Goal: Task Accomplishment & Management: Manage account settings

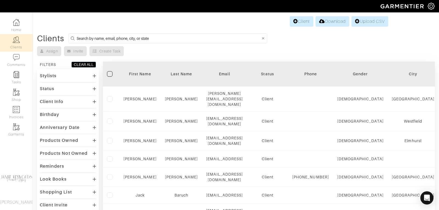
click at [97, 39] on input at bounding box center [169, 38] width 184 height 7
type input "[PERSON_NAME]"
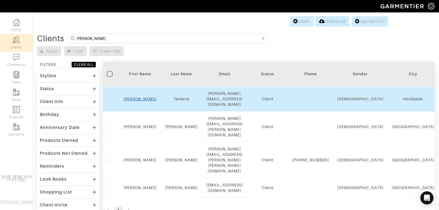
click at [143, 97] on link "Mike" at bounding box center [140, 99] width 33 height 4
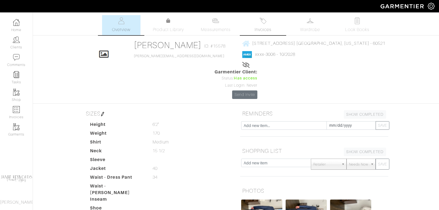
click at [264, 24] on link "Invoices" at bounding box center [263, 25] width 38 height 20
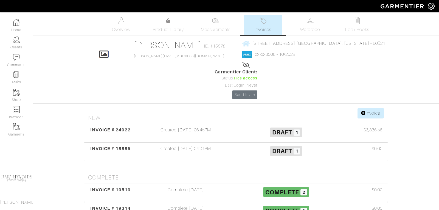
click at [118, 127] on span "INVOICE # 24022" at bounding box center [110, 129] width 41 height 5
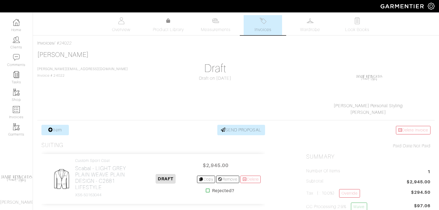
scroll to position [0, 0]
click at [16, 32] on link "Home" at bounding box center [16, 25] width 33 height 17
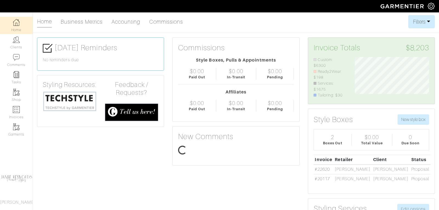
scroll to position [37, 83]
click at [62, 103] on img at bounding box center [70, 101] width 54 height 21
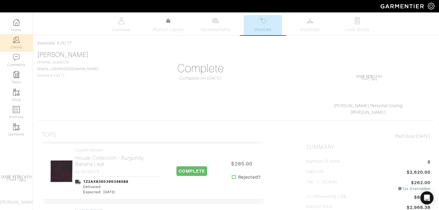
click at [21, 43] on link "Clients" at bounding box center [16, 42] width 33 height 17
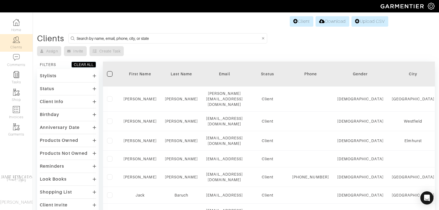
click at [129, 37] on input at bounding box center [169, 38] width 184 height 7
type input "mike tenteris"
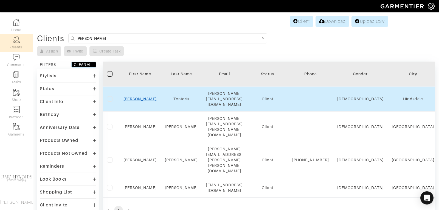
click at [139, 97] on link "Mike" at bounding box center [140, 99] width 33 height 4
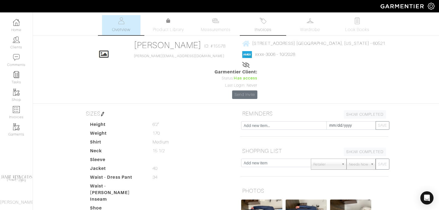
click at [264, 28] on span "Invoices" at bounding box center [263, 29] width 17 height 7
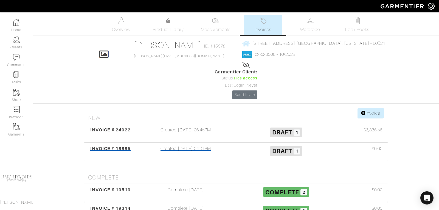
click at [124, 146] on span "INVOICE # 18885" at bounding box center [110, 148] width 41 height 5
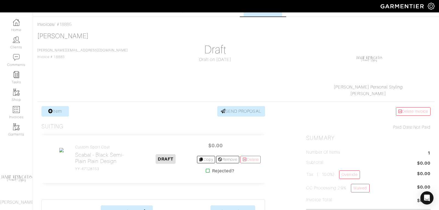
scroll to position [20, 0]
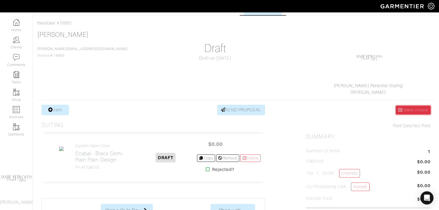
click at [404, 112] on link "Delete Invoice" at bounding box center [413, 110] width 35 height 9
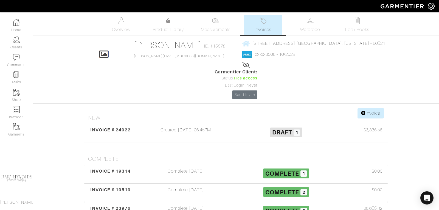
click at [127, 127] on span "INVOICE # 24022" at bounding box center [110, 129] width 41 height 5
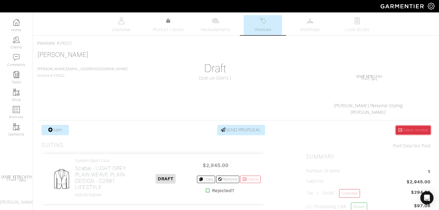
click at [410, 128] on link "Delete Invoice" at bounding box center [413, 130] width 35 height 9
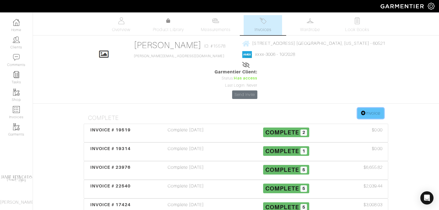
click at [372, 108] on link "Invoice" at bounding box center [371, 113] width 26 height 10
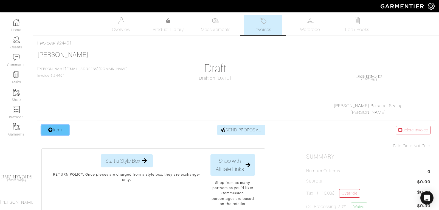
click at [58, 129] on link "Item" at bounding box center [54, 130] width 27 height 10
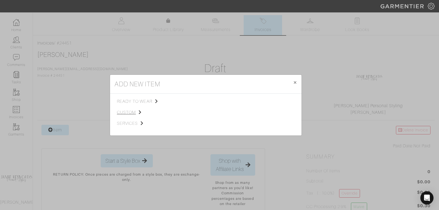
click at [128, 114] on span "custom" at bounding box center [144, 112] width 55 height 7
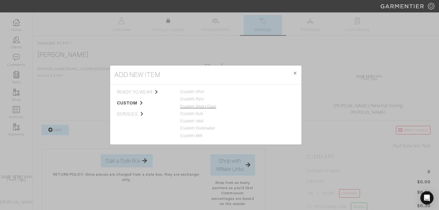
click at [192, 105] on link "Custom Sport Coat" at bounding box center [198, 106] width 36 height 4
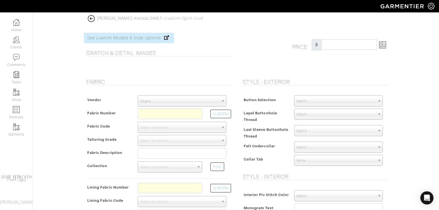
click at [175, 97] on span "Zegna" at bounding box center [179, 101] width 79 height 11
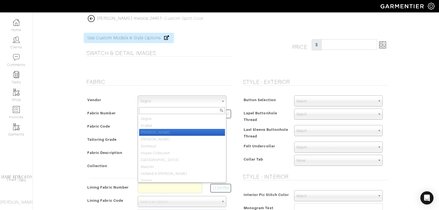
click at [166, 130] on li "[PERSON_NAME]" at bounding box center [182, 132] width 86 height 7
select select "76"
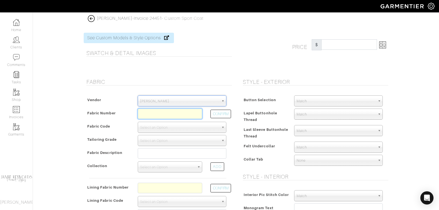
click at [164, 113] on input "text" at bounding box center [170, 113] width 64 height 10
click at [214, 115] on button "CONFIRM" at bounding box center [221, 114] width 21 height 9
type input "XL4-51174763"
select select "1098"
type input "AVIO PLAIN - 777 PROPOSTE GIACCHE FW25"
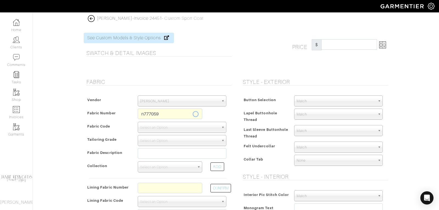
select select
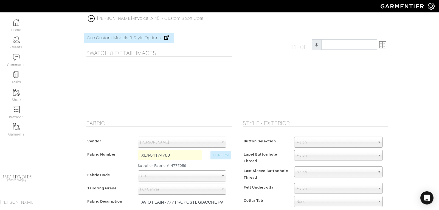
type input "2630.00"
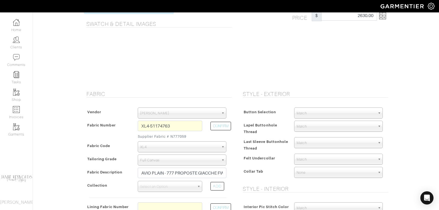
scroll to position [38, 0]
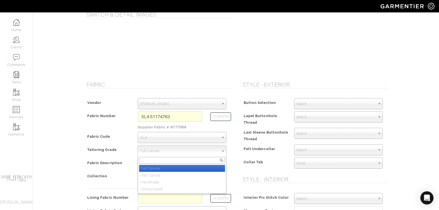
click at [161, 151] on span "Full Canvas" at bounding box center [179, 150] width 79 height 11
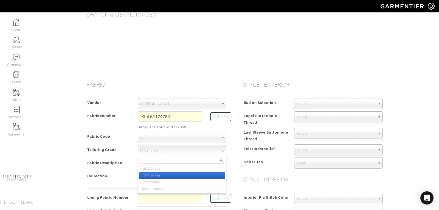
click at [157, 172] on li "Half Canvas" at bounding box center [182, 175] width 86 height 7
select select "7726"
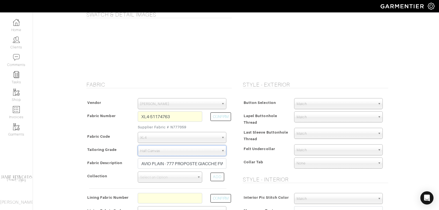
type input "2463.33"
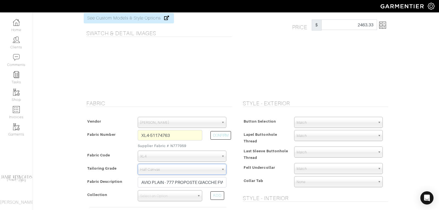
scroll to position [0, 0]
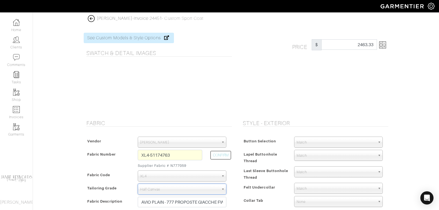
click at [385, 47] on img at bounding box center [382, 44] width 7 height 7
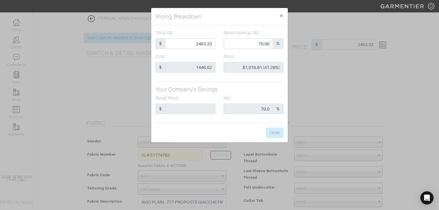
click at [385, 47] on div "Pricing Breakdown × Total ($) $ 2463.33 Retail Markup (%) 70.00 % Cost $ 1446.5…" at bounding box center [219, 105] width 439 height 210
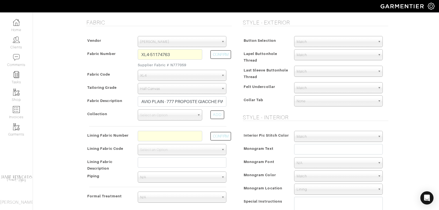
scroll to position [101, 0]
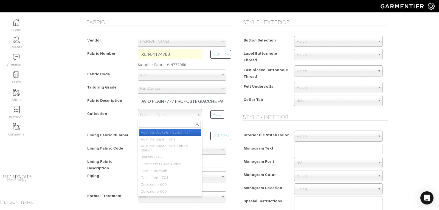
click at [173, 115] on span "Select an Option" at bounding box center [167, 114] width 55 height 11
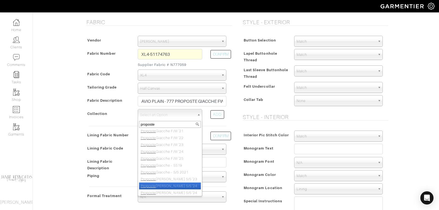
scroll to position [147, 0]
type input "proposte"
click at [172, 190] on li "Proposte Giacche S/S '25" at bounding box center [170, 191] width 62 height 7
select select "1034"
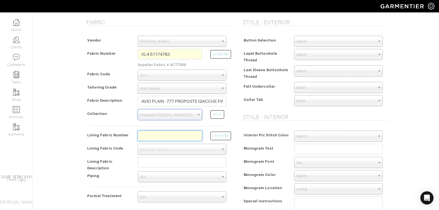
click at [167, 134] on input "text" at bounding box center [170, 135] width 64 height 10
click at [219, 133] on button "CONFIRM" at bounding box center [221, 135] width 21 height 9
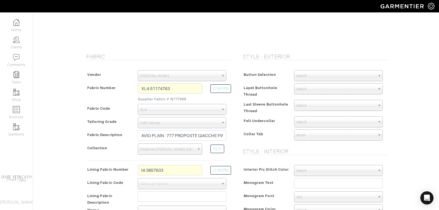
scroll to position [83, 0]
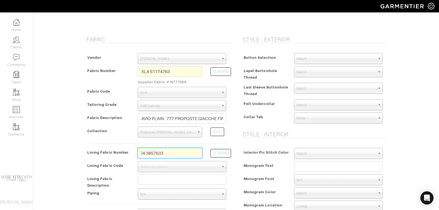
click at [176, 148] on input "l4-3857633" at bounding box center [170, 153] width 64 height 10
click at [169, 151] on input "l4-3857633" at bounding box center [170, 153] width 64 height 10
click at [226, 150] on button "CONFIRM" at bounding box center [221, 153] width 21 height 9
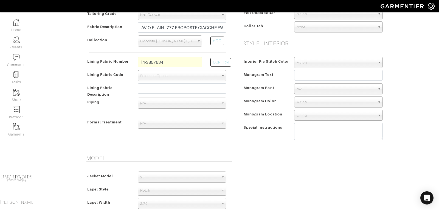
scroll to position [176, 0]
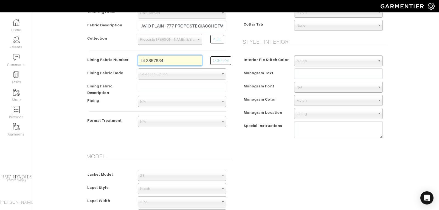
click at [167, 61] on input "l4-3857634" at bounding box center [170, 60] width 64 height 10
type input "l5-48135262"
click at [216, 58] on button "CONFIRM" at bounding box center [221, 60] width 21 height 9
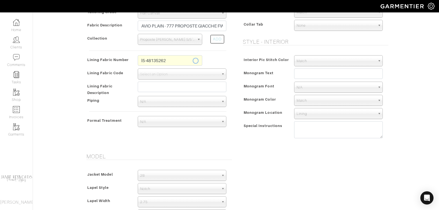
select select "938"
type input "Navy Solid"
type input "2528.33"
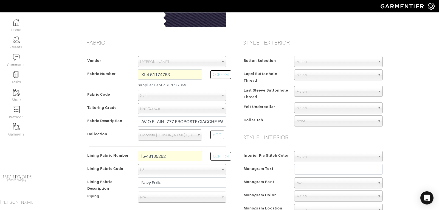
scroll to position [0, 0]
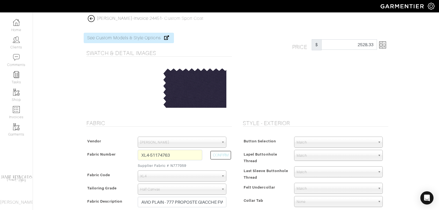
click at [384, 45] on img at bounding box center [382, 44] width 7 height 7
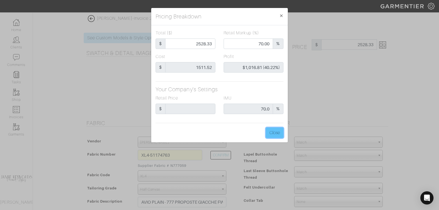
click at [276, 133] on button "Close" at bounding box center [275, 132] width 18 height 10
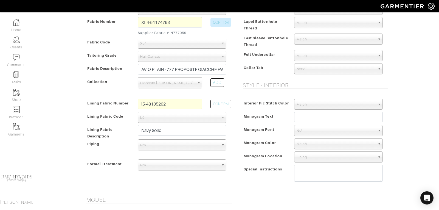
scroll to position [189, 0]
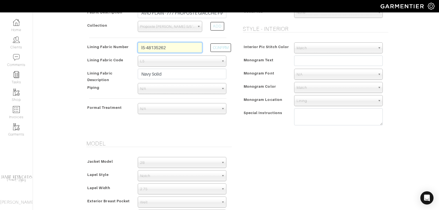
click at [174, 46] on input "l5-48135262" at bounding box center [170, 47] width 64 height 10
click at [159, 46] on input "l1-" at bounding box center [170, 47] width 64 height 10
type input "l1-47134314"
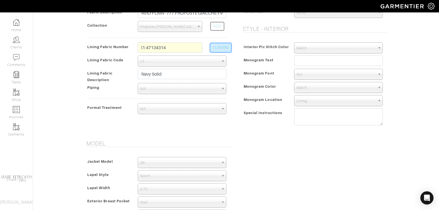
click at [225, 43] on button "CONFIRM" at bounding box center [221, 47] width 21 height 9
select select "6293"
type input "Royal Blue Solid"
type input "2463.33"
click at [182, 46] on input "l1-47134314" at bounding box center [170, 47] width 64 height 10
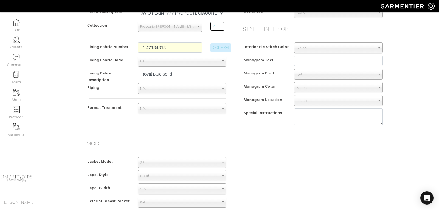
click at [226, 42] on div "CONFIRM" at bounding box center [218, 48] width 24 height 13
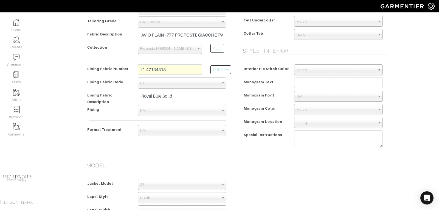
scroll to position [136, 0]
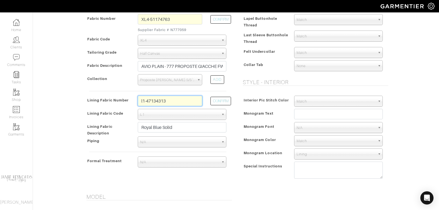
click at [175, 99] on input "l1-47134313" at bounding box center [170, 101] width 64 height 10
type input "l1-47134313"
click at [217, 102] on button "CONFIRM" at bounding box center [221, 101] width 21 height 9
type input "Navy Solid"
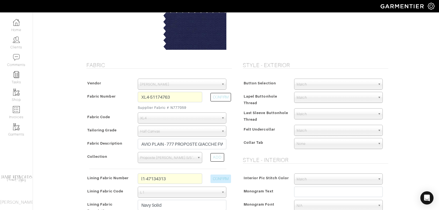
scroll to position [167, 0]
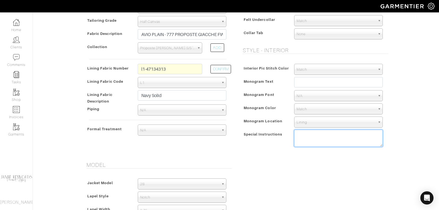
click at [301, 134] on textarea at bounding box center [338, 138] width 89 height 17
type textarea "1/4 lined"
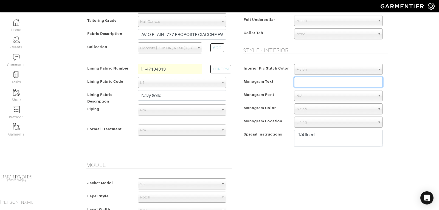
click at [303, 83] on input "text" at bounding box center [338, 82] width 89 height 10
type input "MT"
click at [301, 98] on span "N/A" at bounding box center [336, 95] width 79 height 11
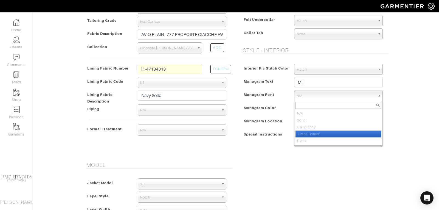
click at [305, 132] on li "Times Roman" at bounding box center [339, 133] width 86 height 7
select select "Times Roman"
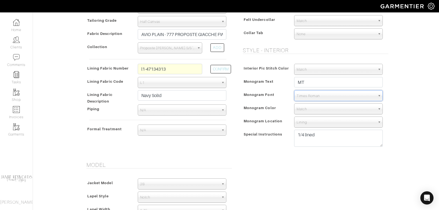
click at [303, 108] on span "Match" at bounding box center [336, 108] width 79 height 11
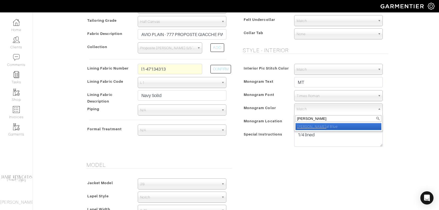
type input "roy"
click at [309, 123] on li "Roy al Blue" at bounding box center [339, 126] width 86 height 7
select select "11"
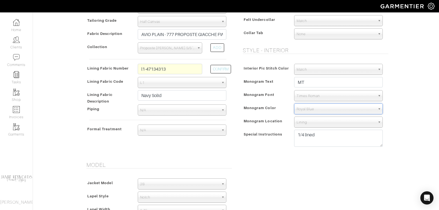
click at [306, 121] on span "Lining" at bounding box center [336, 122] width 79 height 11
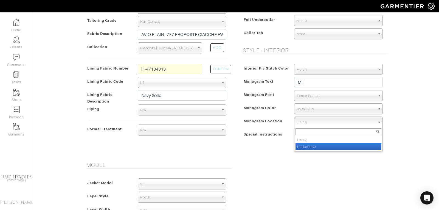
click at [307, 145] on li "Undercollar" at bounding box center [339, 146] width 86 height 7
select select "Undercollar"
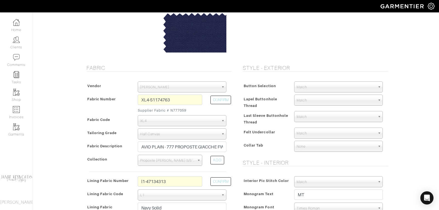
scroll to position [46, 0]
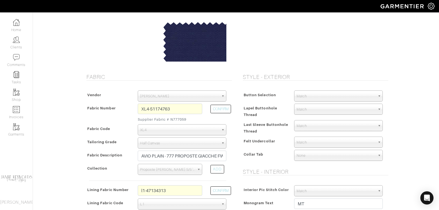
click at [307, 95] on span "Match" at bounding box center [336, 96] width 79 height 11
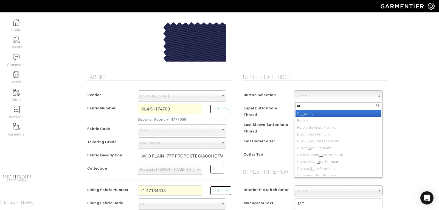
type input "u"
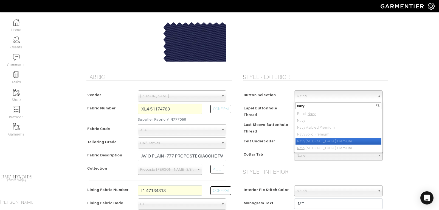
type input "navy"
click at [327, 138] on li "Navy Urea Premium" at bounding box center [339, 141] width 86 height 7
select select "151"
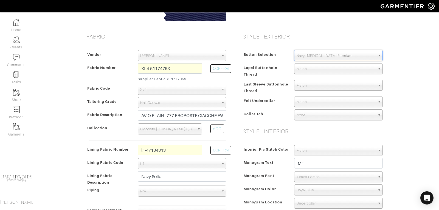
scroll to position [88, 0]
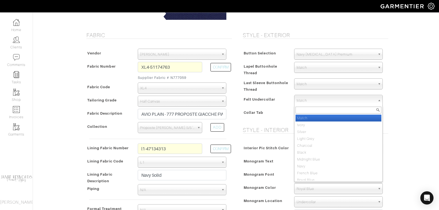
click at [311, 100] on span "Match" at bounding box center [336, 100] width 79 height 11
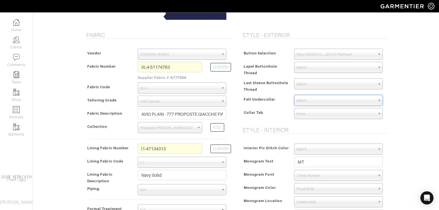
click at [311, 100] on span "Match" at bounding box center [336, 100] width 79 height 11
click at [308, 99] on span "Match" at bounding box center [336, 100] width 79 height 11
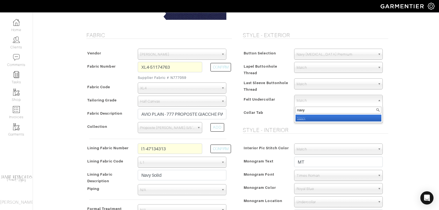
type input "navy"
click at [304, 116] on em "Navy" at bounding box center [301, 118] width 8 height 4
select select "8"
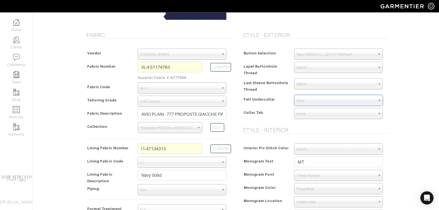
click at [312, 98] on span "Navy" at bounding box center [336, 100] width 79 height 11
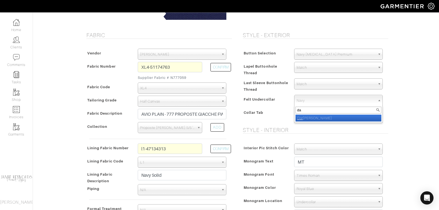
type input "d"
type input "navy"
click at [303, 116] on em "Navy" at bounding box center [301, 118] width 8 height 4
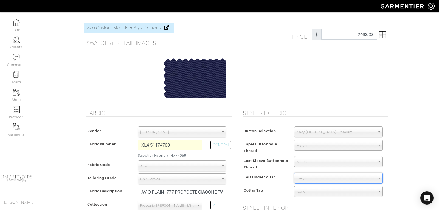
scroll to position [0, 0]
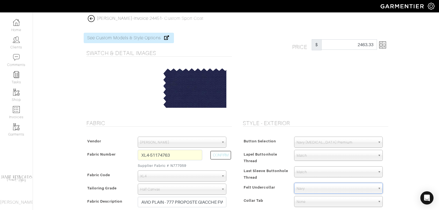
click at [385, 46] on img at bounding box center [382, 44] width 7 height 7
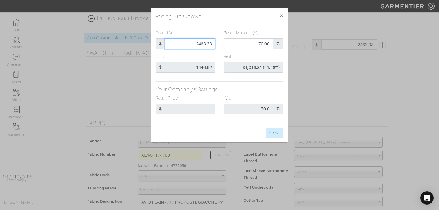
click at [200, 43] on input "2463.33" at bounding box center [190, 43] width 50 height 10
type input "2"
type input "0.00"
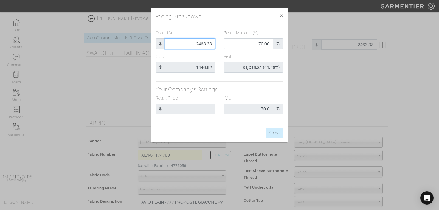
type input "-$1,444.52 (-72226.00%)"
type input "25"
type input "-$1,421.52 (-5686.08%)"
type input "255"
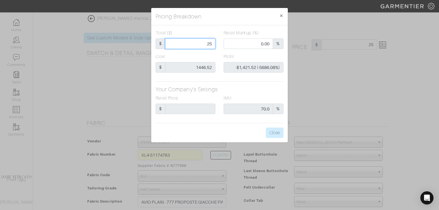
type input "255"
type input "-$1,191.52 (-467.26%)"
type input "2550"
type input "71.02"
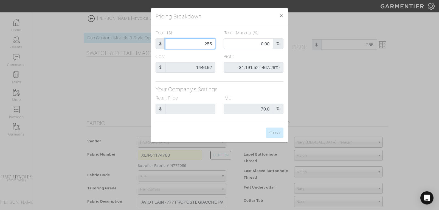
type input "$1,103.48 (43.27%)"
type input "2550"
type input "2550.00"
click at [275, 132] on button "Close" at bounding box center [275, 132] width 18 height 10
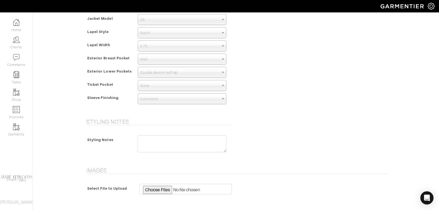
scroll to position [399, 0]
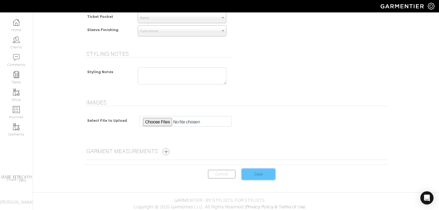
click at [262, 169] on input "Save" at bounding box center [258, 174] width 33 height 10
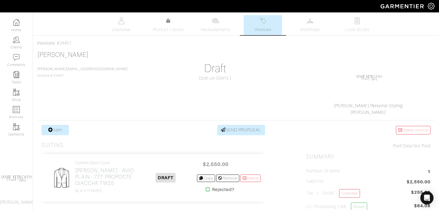
click at [254, 26] on link "Invoices" at bounding box center [263, 25] width 38 height 20
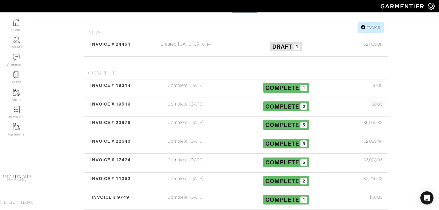
scroll to position [89, 0]
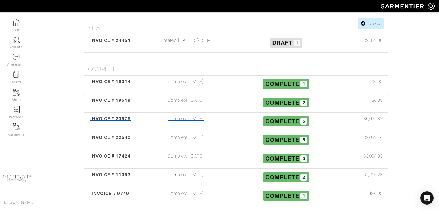
click at [107, 116] on span "INVOICE # 23976" at bounding box center [110, 118] width 41 height 5
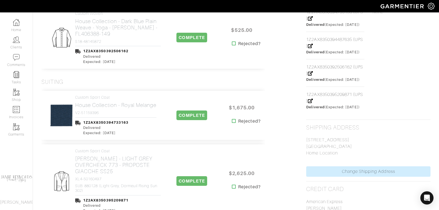
scroll to position [301, 0]
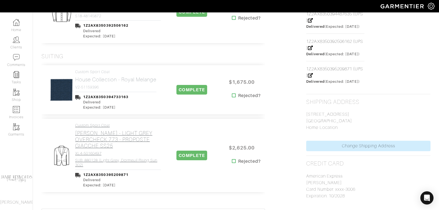
click at [109, 133] on h2 "[PERSON_NAME] - LIGHT GREY OVERCHECK 773 - PROPOSTE GIACCHE SS25" at bounding box center [118, 139] width 86 height 19
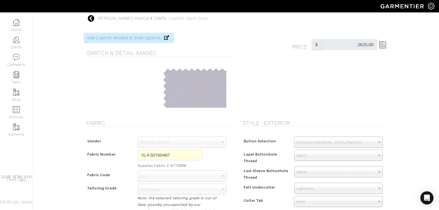
click at [384, 47] on img at bounding box center [382, 44] width 7 height 7
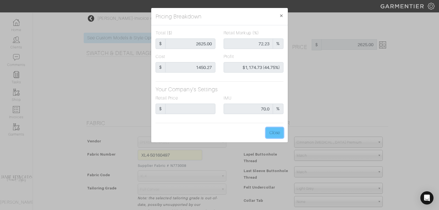
click at [275, 135] on button "Close" at bounding box center [275, 132] width 18 height 10
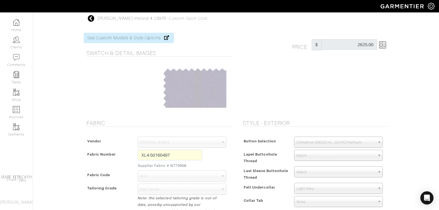
click at [94, 20] on icon at bounding box center [91, 18] width 7 height 7
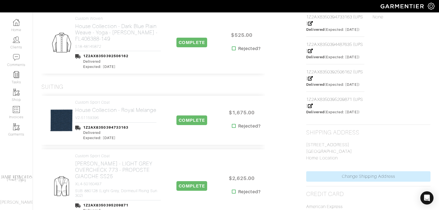
scroll to position [282, 0]
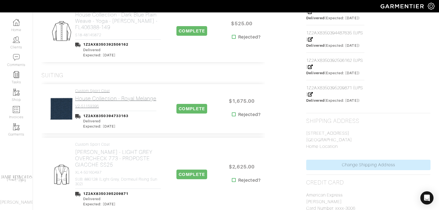
click at [104, 95] on h2 "House Collection - Royal Melange" at bounding box center [115, 98] width 81 height 6
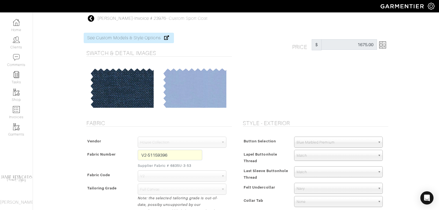
click at [385, 46] on img at bounding box center [382, 44] width 7 height 7
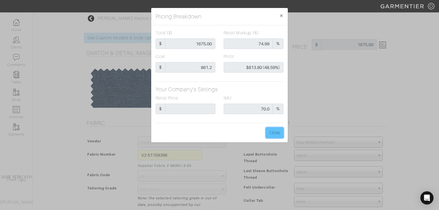
click at [279, 132] on button "Close" at bounding box center [275, 132] width 18 height 10
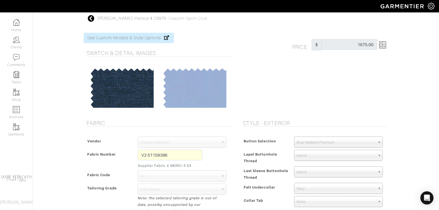
click at [91, 18] on icon at bounding box center [91, 18] width 7 height 7
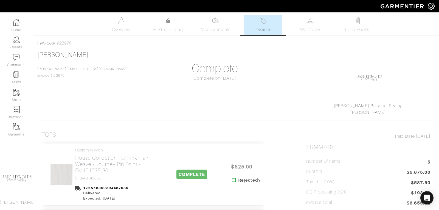
click at [264, 26] on link "Invoices" at bounding box center [263, 25] width 38 height 20
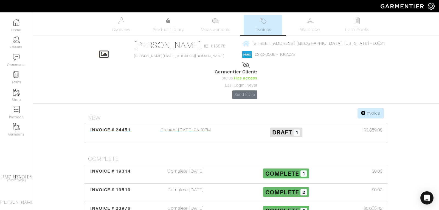
click at [112, 127] on span "INVOICE # 24451" at bounding box center [110, 129] width 41 height 5
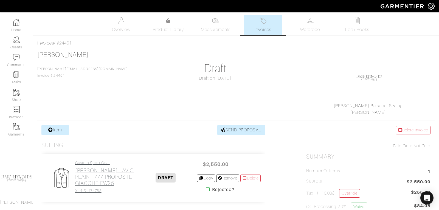
click at [84, 175] on h2 "[PERSON_NAME] - AVIO PLAIN - 777 PROPOSTE GIACCHE FW25" at bounding box center [105, 176] width 60 height 19
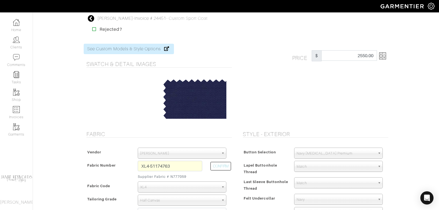
click at [384, 58] on img at bounding box center [382, 55] width 7 height 7
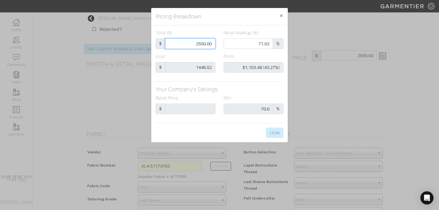
click at [199, 44] on input "2550.00" at bounding box center [190, 43] width 50 height 10
type input "2"
type input "0.00"
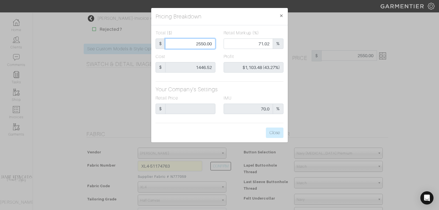
type input "-$1,444.52 (-72226.00%)"
type input "26"
type input "-$1,420.52 (-5463.54%)"
type input "262"
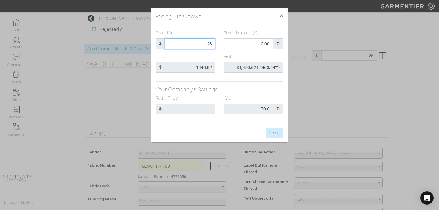
type input "262"
type input "-$1,184.52 (-452.11%)"
type input "2625"
type input "71.85"
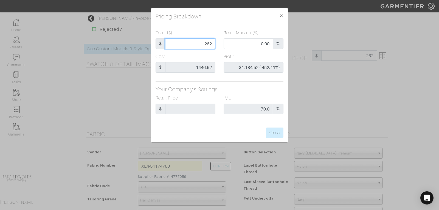
type input "$1,178.48 (44.89%)"
type input "2625"
type input "2625.00"
click at [276, 133] on button "Close" at bounding box center [275, 132] width 18 height 10
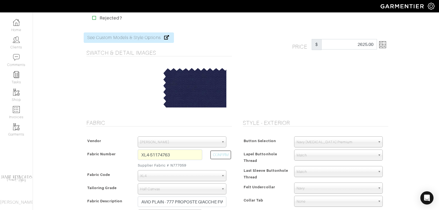
scroll to position [2, 0]
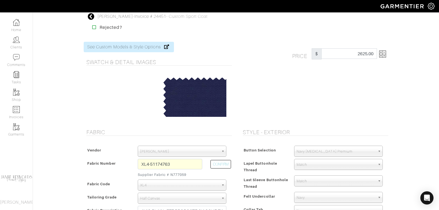
click at [385, 55] on img at bounding box center [382, 53] width 7 height 7
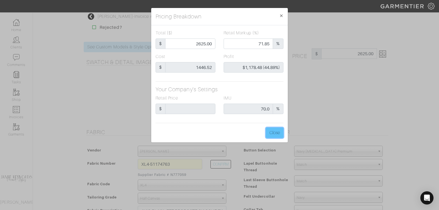
click at [273, 130] on button "Close" at bounding box center [275, 132] width 18 height 10
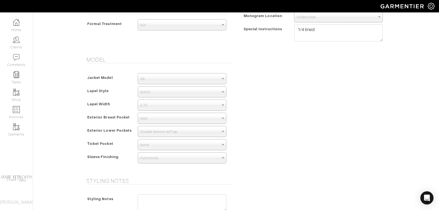
scroll to position [294, 0]
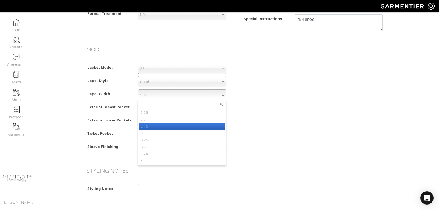
click at [172, 95] on span "2.75" at bounding box center [179, 94] width 79 height 11
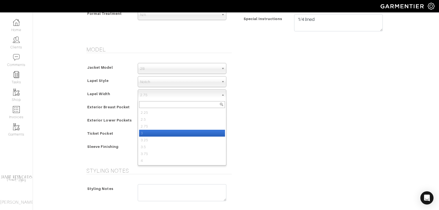
click at [169, 130] on li "3" at bounding box center [182, 133] width 86 height 7
select select "3"
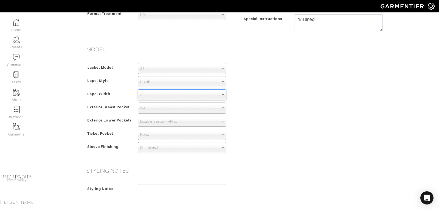
click at [162, 122] on span "Double Besom w/Flap" at bounding box center [179, 121] width 79 height 11
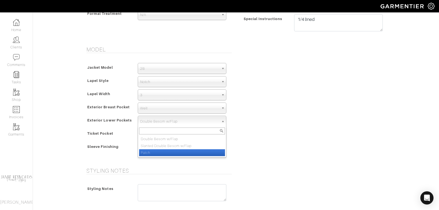
click at [153, 150] on li "Patch" at bounding box center [182, 152] width 86 height 7
select select "Patch"
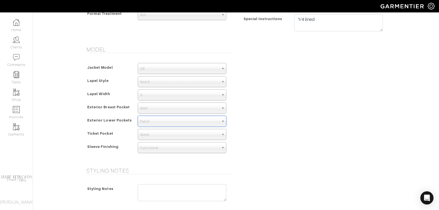
click at [273, 136] on div "Model Jacket Model 2B 1B 3-Roll-2B DB 6x2 DB 4x2 3-Roll-2B Hunting Jacket 2B La…" at bounding box center [236, 103] width 313 height 114
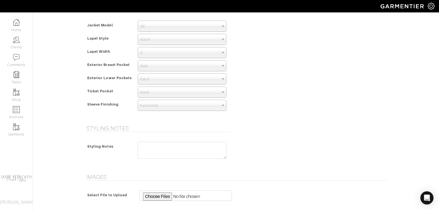
scroll to position [410, 0]
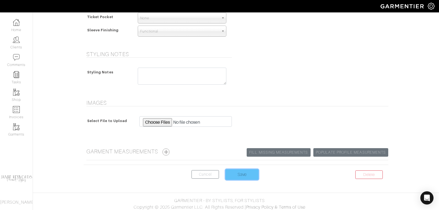
click at [246, 174] on input "Save" at bounding box center [242, 174] width 33 height 10
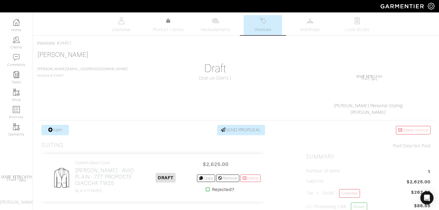
click at [273, 26] on link "Invoices" at bounding box center [263, 25] width 38 height 20
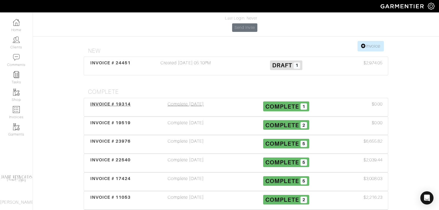
scroll to position [105, 0]
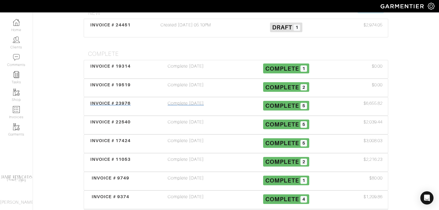
click at [110, 100] on div "INVOICE # 23976" at bounding box center [110, 106] width 50 height 13
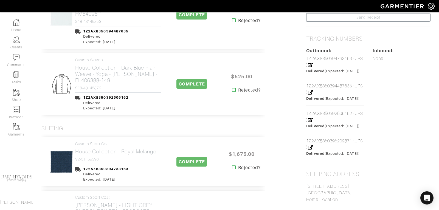
scroll to position [294, 0]
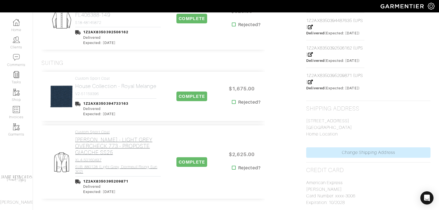
click at [97, 138] on h2 "[PERSON_NAME] - LIGHT GREY OVERCHECK 773 - PROPOSTE GIACCHE SS25" at bounding box center [118, 145] width 86 height 19
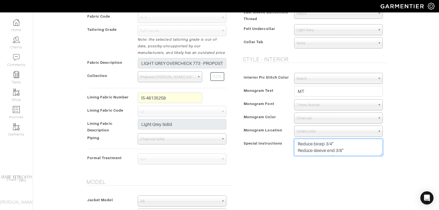
drag, startPoint x: 338, startPoint y: 148, endPoint x: 299, endPoint y: 134, distance: 41.4
click at [299, 134] on div "Interior Pic Stitch Color Match Aubergine Azure Beige Black Blue British Navy B…" at bounding box center [314, 115] width 148 height 97
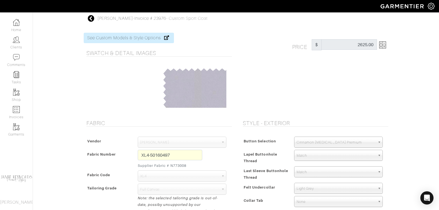
click at [91, 21] on icon at bounding box center [91, 18] width 7 height 7
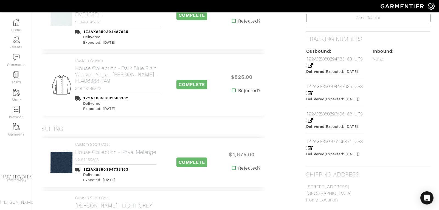
scroll to position [257, 0]
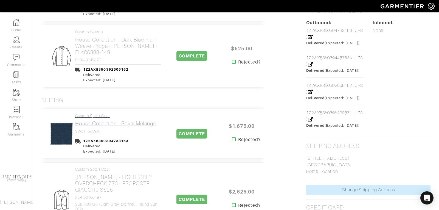
click at [103, 120] on h2 "House Collection - Royal Melange" at bounding box center [115, 123] width 81 height 6
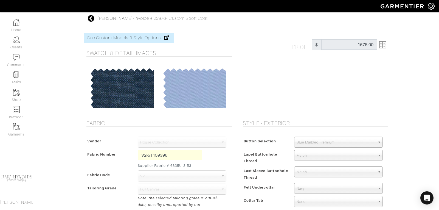
click at [92, 18] on icon at bounding box center [91, 18] width 7 height 7
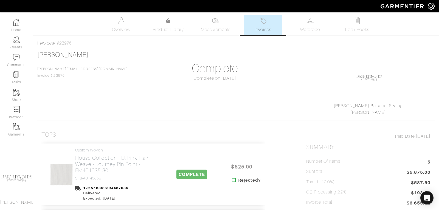
click at [264, 26] on link "Invoices" at bounding box center [263, 25] width 38 height 20
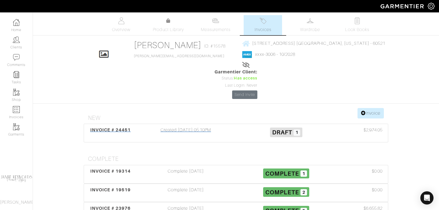
click at [113, 127] on span "INVOICE # 24451" at bounding box center [110, 129] width 41 height 5
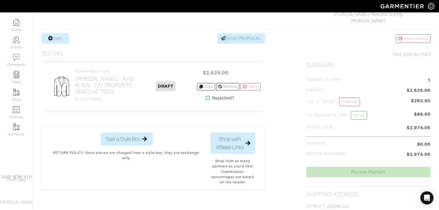
scroll to position [125, 0]
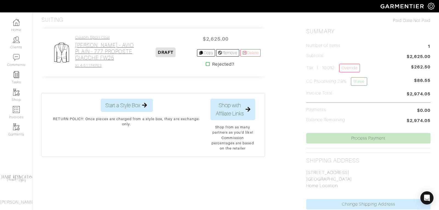
click at [102, 55] on h2 "[PERSON_NAME] - AVIO PLAIN - 777 PROPOSTE GIACCHE FW25" at bounding box center [105, 51] width 60 height 19
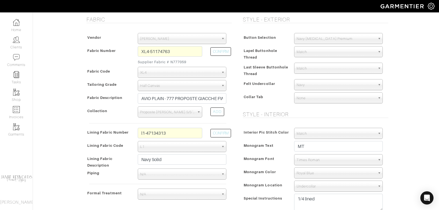
scroll to position [125, 0]
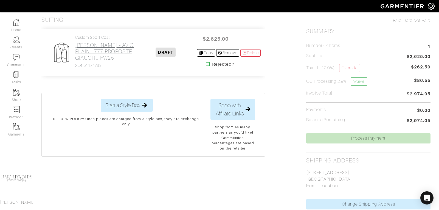
click at [83, 53] on h2 "[PERSON_NAME] - AVIO PLAIN - 777 PROPOSTE GIACCHE FW25" at bounding box center [105, 51] width 60 height 19
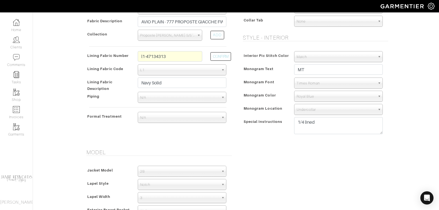
scroll to position [254, 0]
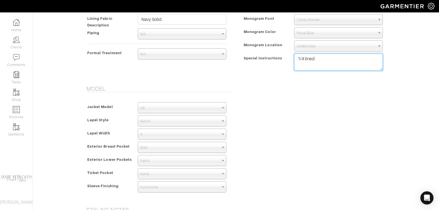
click at [320, 59] on textarea "1/4 lined" at bounding box center [338, 62] width 89 height 17
paste textarea "Reduce bicep 3/4" Reduce sleeve end 3/8" Raise armhole 3/4""
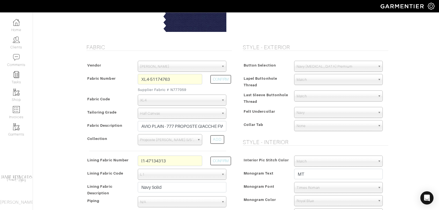
scroll to position [0, 0]
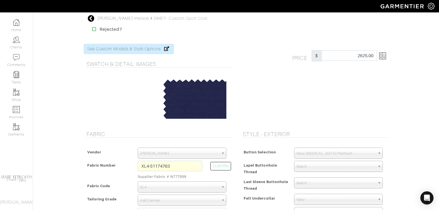
type textarea "1/4 lined Reduce bicep 3/4" Reduce sleeve end 3/8" Raise armhole 3/4""
click at [385, 58] on img at bounding box center [382, 55] width 7 height 7
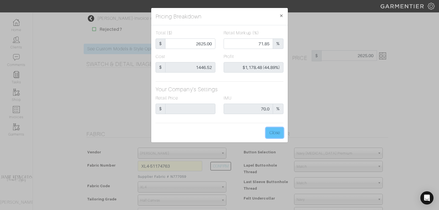
click at [275, 133] on button "Close" at bounding box center [275, 132] width 18 height 10
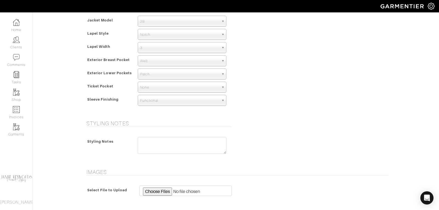
scroll to position [410, 0]
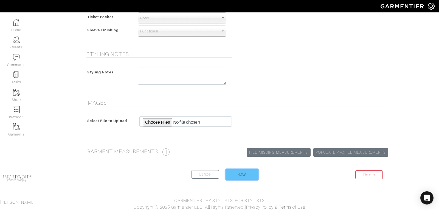
click at [244, 170] on input "Save" at bounding box center [242, 174] width 33 height 10
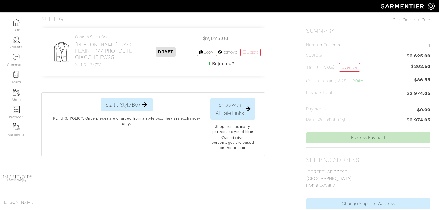
scroll to position [126, 0]
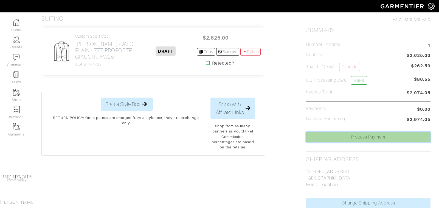
click at [362, 135] on link "Process Payment" at bounding box center [368, 137] width 124 height 10
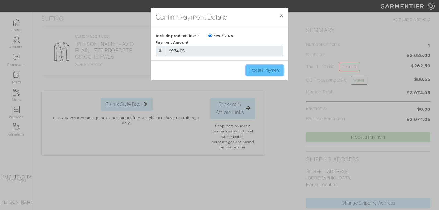
click at [266, 70] on input "Process Payment" at bounding box center [264, 70] width 37 height 10
type input "Process Payment"
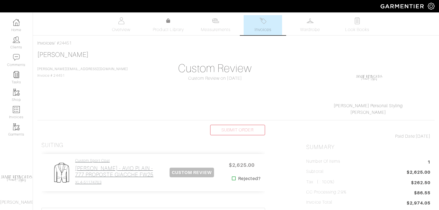
click at [106, 171] on h2 "[PERSON_NAME] - AVIO PLAIN - 777 PROPOSTE GIACCHE FW25" at bounding box center [118, 171] width 86 height 13
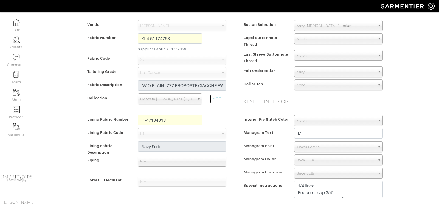
scroll to position [169, 0]
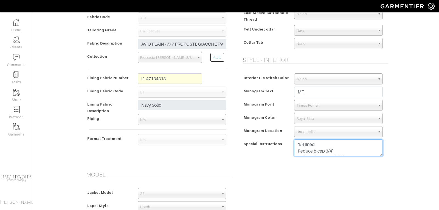
click at [298, 142] on textarea "1/4 lined Reduce bicep 3/4" Reduce sleeve end 3/8" Raise armhole 3/4"" at bounding box center [338, 147] width 89 height 17
click at [300, 141] on textarea "1/4 lined Reduce bicep 3/4" Reduce sleeve end 3/8" Raise armhole 3/4"" at bounding box center [338, 147] width 89 height 17
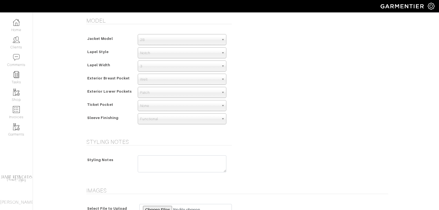
scroll to position [410, 0]
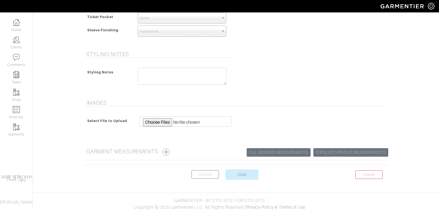
type textarea "Navy boucle jacket 1/4 lined Reduce bicep 3/4" Reduce sleeve end 3/8" Raise arm…"
click at [246, 169] on input "Save" at bounding box center [242, 174] width 33 height 10
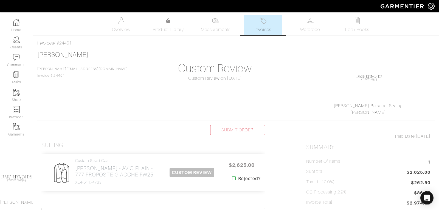
click at [259, 28] on span "Invoices" at bounding box center [263, 29] width 17 height 7
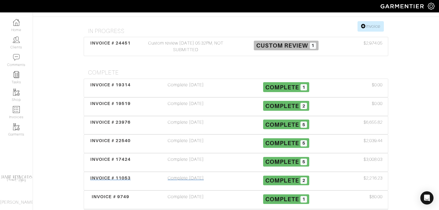
scroll to position [78, 0]
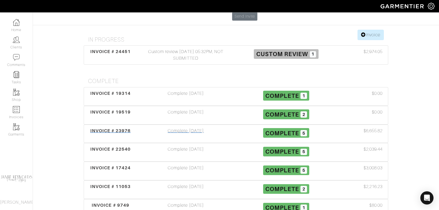
click at [112, 127] on div "INVOICE # 23976" at bounding box center [110, 133] width 50 height 13
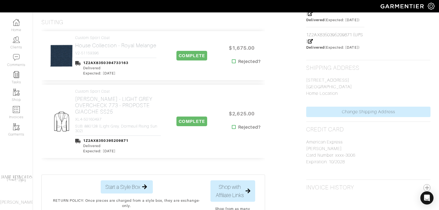
scroll to position [356, 0]
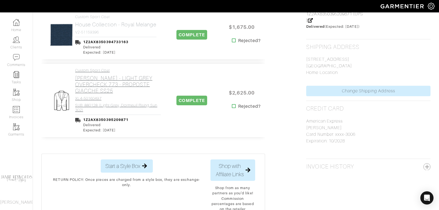
click at [114, 78] on h2 "Loro Piana - LIGHT GREY OVERCHECK 773 - PROPOSTE GIACCHE SS25" at bounding box center [118, 84] width 86 height 19
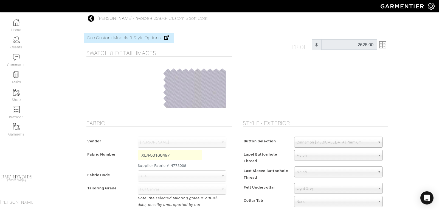
click at [91, 18] on icon at bounding box center [91, 18] width 7 height 7
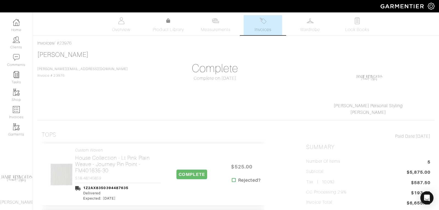
click at [259, 28] on span "Invoices" at bounding box center [263, 29] width 17 height 7
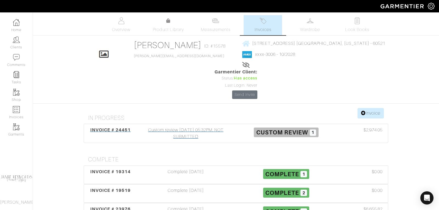
click at [118, 127] on div "INVOICE # 24451" at bounding box center [110, 133] width 50 height 13
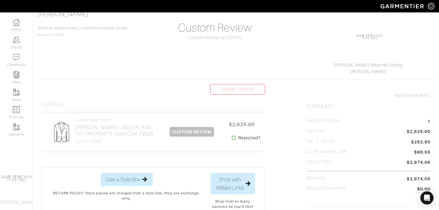
scroll to position [47, 0]
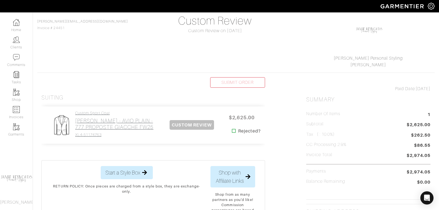
click at [111, 125] on h2 "[PERSON_NAME] - AVIO PLAIN - 777 PROPOSTE GIACCHE FW25" at bounding box center [118, 123] width 86 height 13
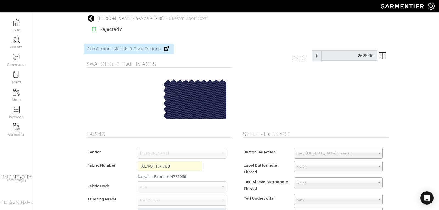
click at [93, 17] on icon at bounding box center [91, 18] width 7 height 7
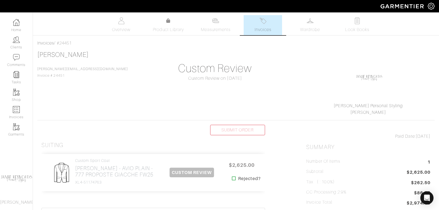
click at [263, 28] on span "Invoices" at bounding box center [263, 29] width 17 height 7
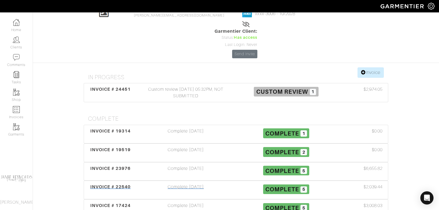
scroll to position [42, 0]
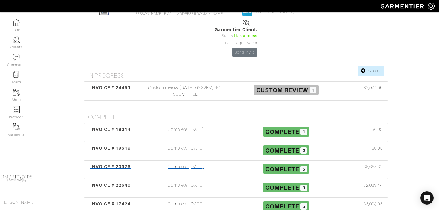
click at [115, 164] on span "INVOICE # 23976" at bounding box center [110, 166] width 41 height 5
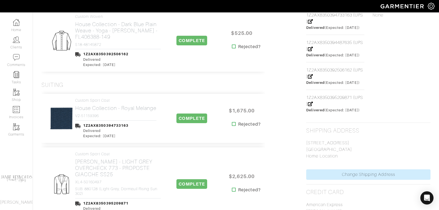
scroll to position [273, 0]
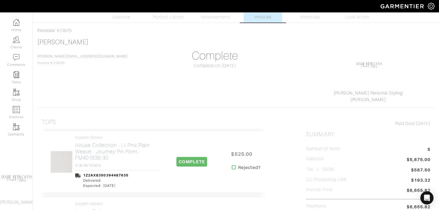
scroll to position [42, 0]
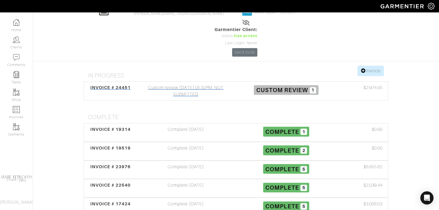
click at [113, 85] on span "INVOICE # 24451" at bounding box center [110, 87] width 41 height 5
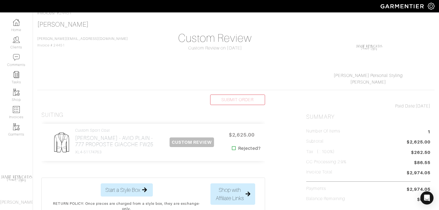
scroll to position [34, 0]
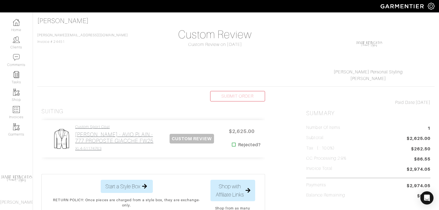
click at [119, 139] on h2 "[PERSON_NAME] - AVIO PLAIN - 777 PROPOSTE GIACCHE FW25" at bounding box center [118, 137] width 86 height 13
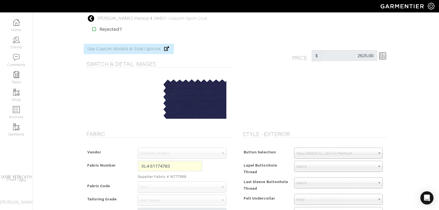
click at [91, 17] on icon at bounding box center [91, 18] width 7 height 7
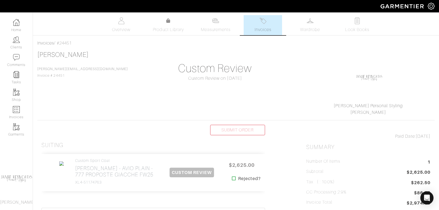
click at [263, 28] on span "Invoices" at bounding box center [263, 29] width 17 height 7
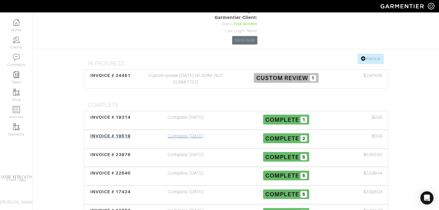
scroll to position [56, 0]
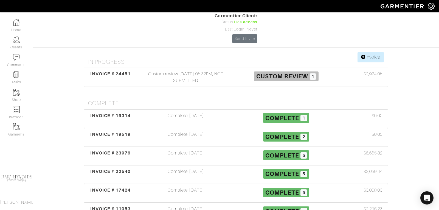
click at [119, 150] on span "INVOICE # 23976" at bounding box center [110, 152] width 41 height 5
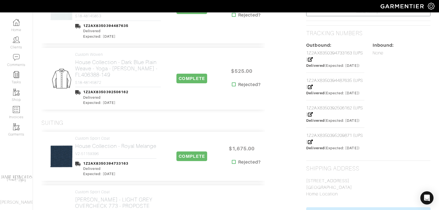
scroll to position [240, 0]
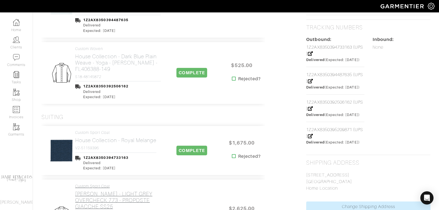
click at [104, 184] on link "Custom Sport Coat Loro Piana - LIGHT GREY OVERCHECK 773 - PROPOSTE GIACCHE SS25…" at bounding box center [118, 206] width 86 height 44
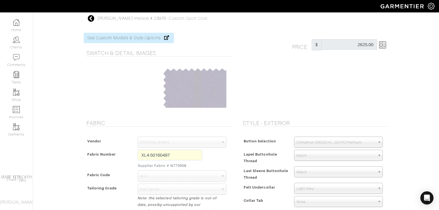
click at [92, 20] on icon at bounding box center [91, 18] width 7 height 7
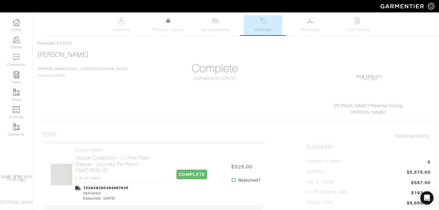
click at [260, 25] on link "Invoices" at bounding box center [263, 25] width 38 height 20
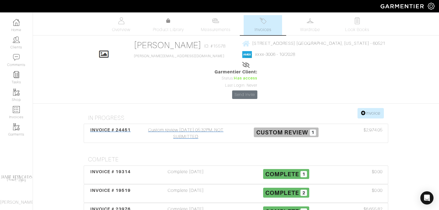
click at [115, 127] on span "INVOICE # 24451" at bounding box center [110, 129] width 41 height 5
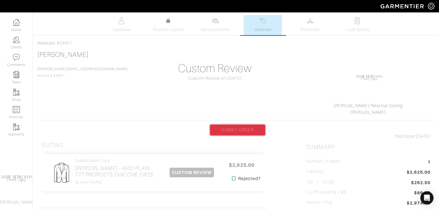
click at [236, 128] on link "SUBMIT ORDER" at bounding box center [237, 130] width 55 height 10
